Goal: Task Accomplishment & Management: Manage account settings

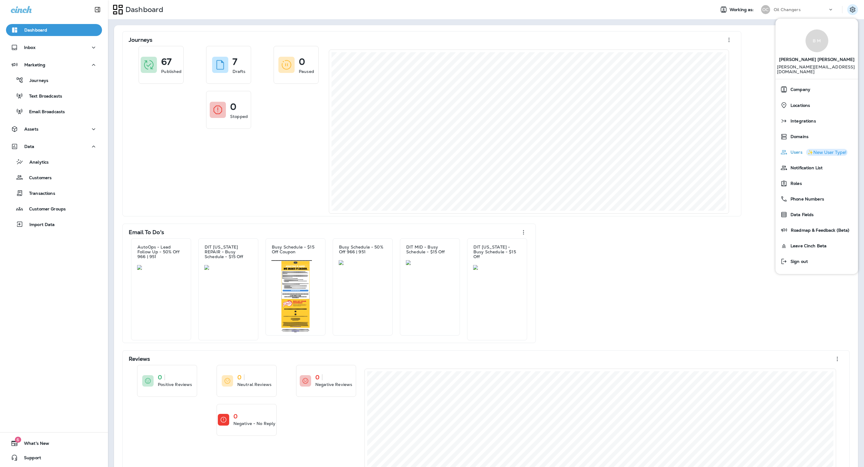
click at [798, 150] on span "Users" at bounding box center [795, 152] width 15 height 5
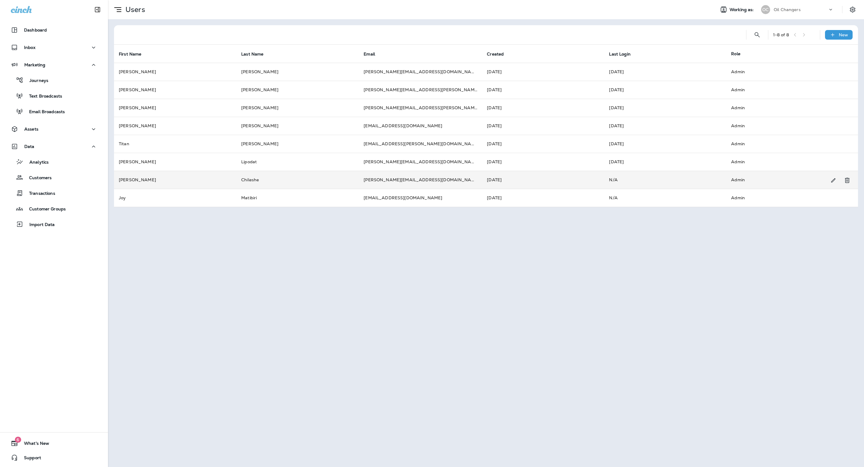
click at [415, 182] on td "[PERSON_NAME][EMAIL_ADDRESS][DOMAIN_NAME]" at bounding box center [420, 180] width 123 height 18
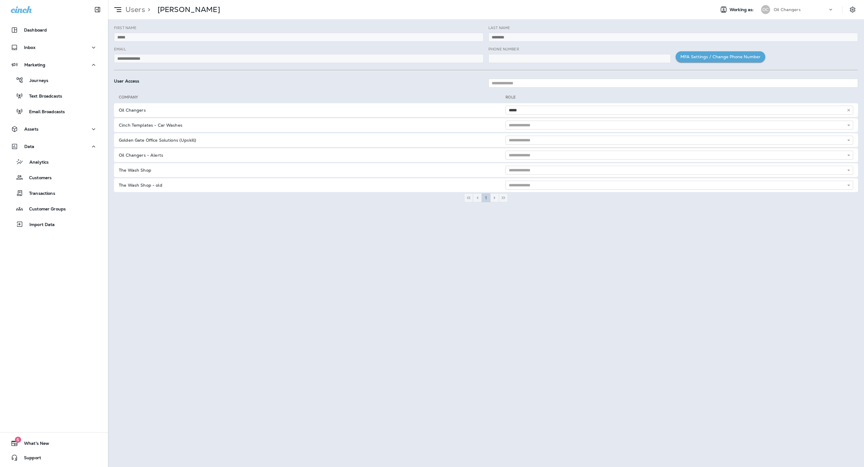
click at [701, 58] on button "MFA Settings / Change Phone Number" at bounding box center [721, 56] width 90 height 11
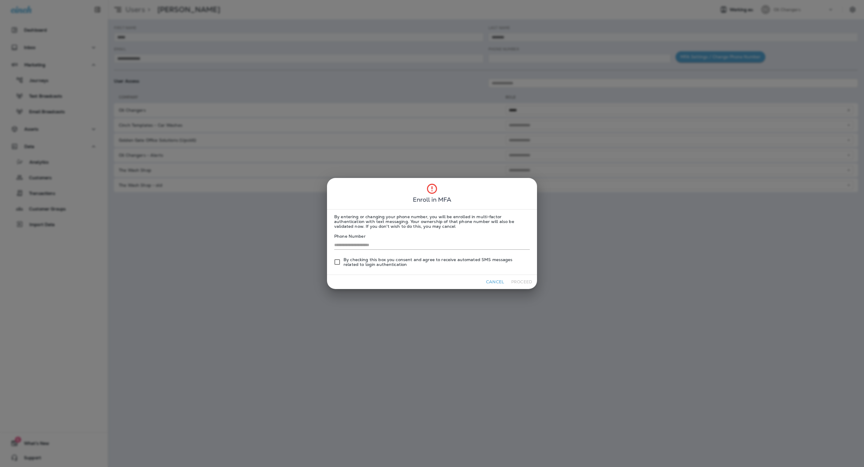
click at [491, 284] on button "Cancel" at bounding box center [495, 281] width 23 height 9
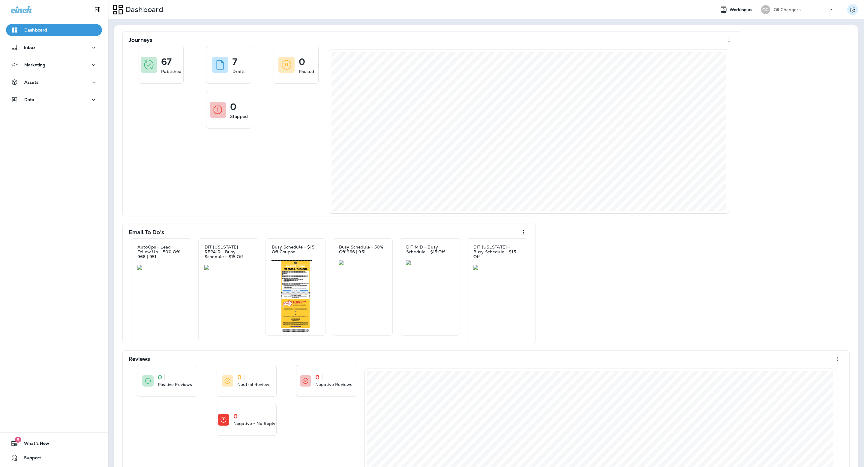
click at [855, 8] on icon "Settings" at bounding box center [852, 9] width 7 height 7
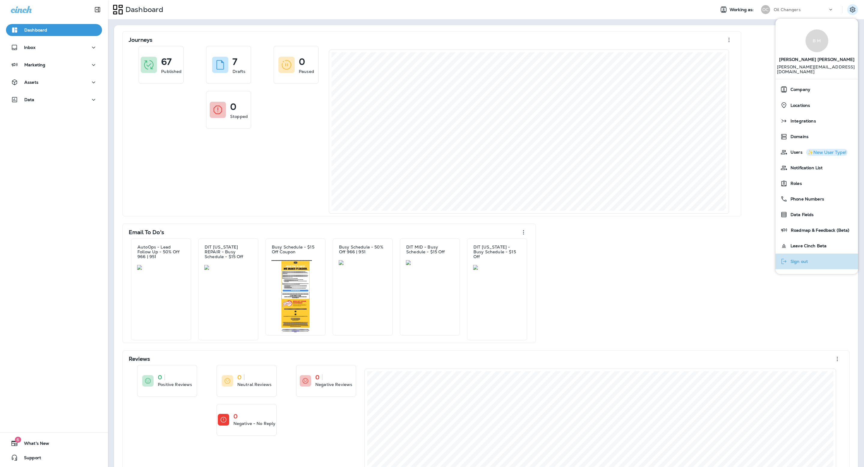
click at [800, 259] on span "Sign out" at bounding box center [798, 261] width 20 height 5
